Goal: Task Accomplishment & Management: Manage account settings

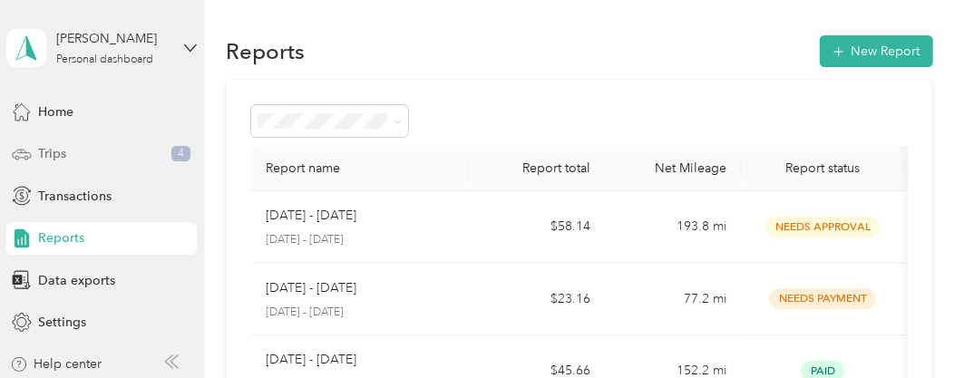
click at [47, 157] on span "Trips" at bounding box center [52, 153] width 28 height 19
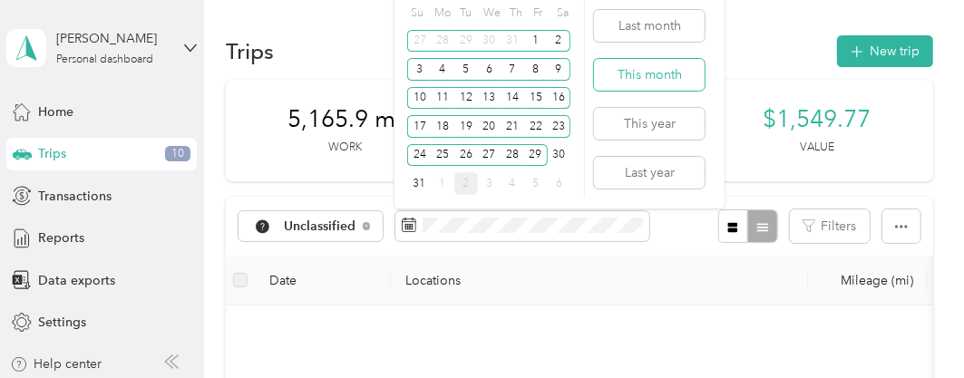
click at [619, 79] on button "This month" at bounding box center [649, 75] width 111 height 32
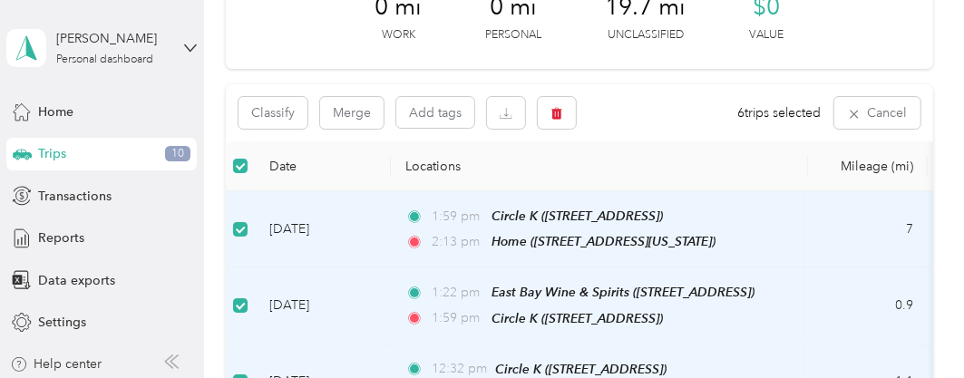
scroll to position [91, 0]
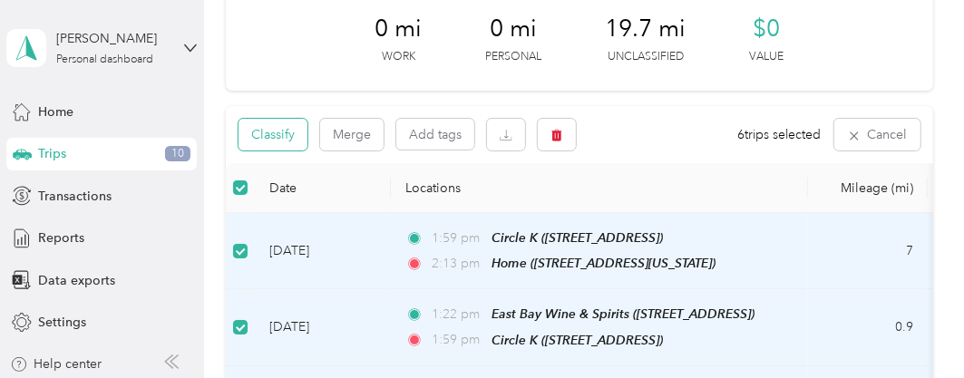
click at [260, 139] on button "Classify" at bounding box center [272, 135] width 69 height 32
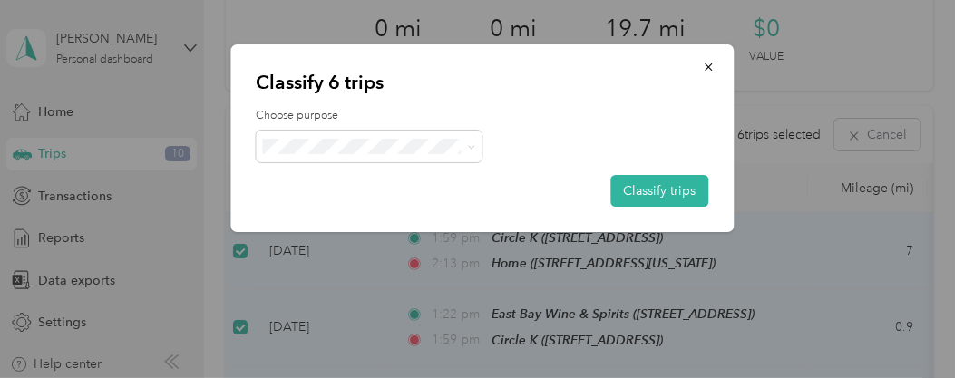
click at [383, 174] on span "[PERSON_NAME]" at bounding box center [385, 170] width 169 height 19
click at [647, 193] on button "Classify trips" at bounding box center [659, 191] width 98 height 32
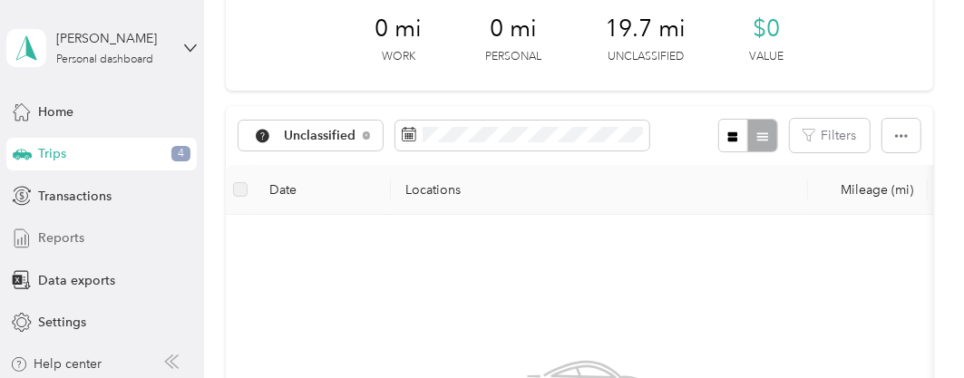
click at [68, 231] on span "Reports" at bounding box center [61, 237] width 46 height 19
